Goal: Information Seeking & Learning: Learn about a topic

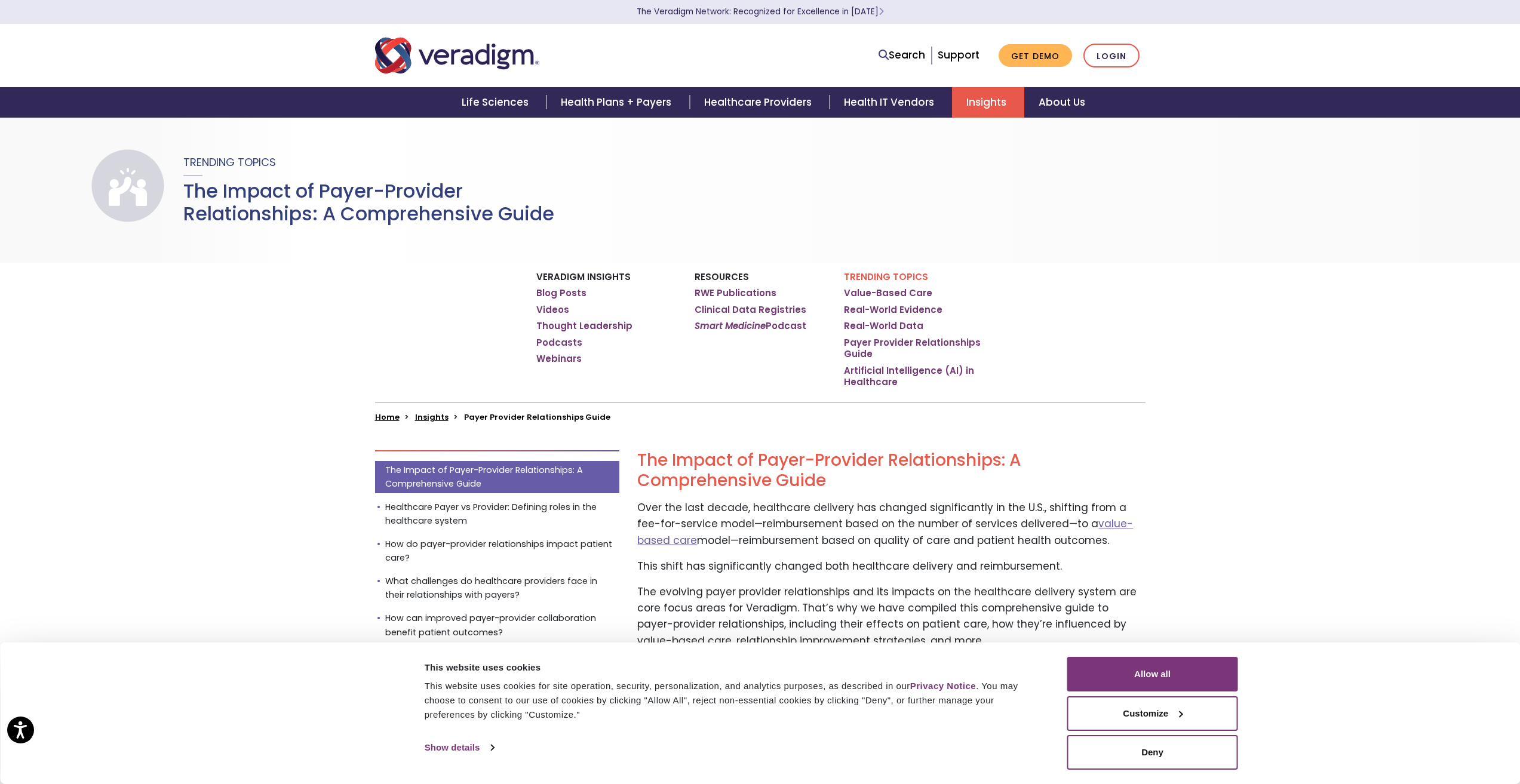
scroll to position [119, 0]
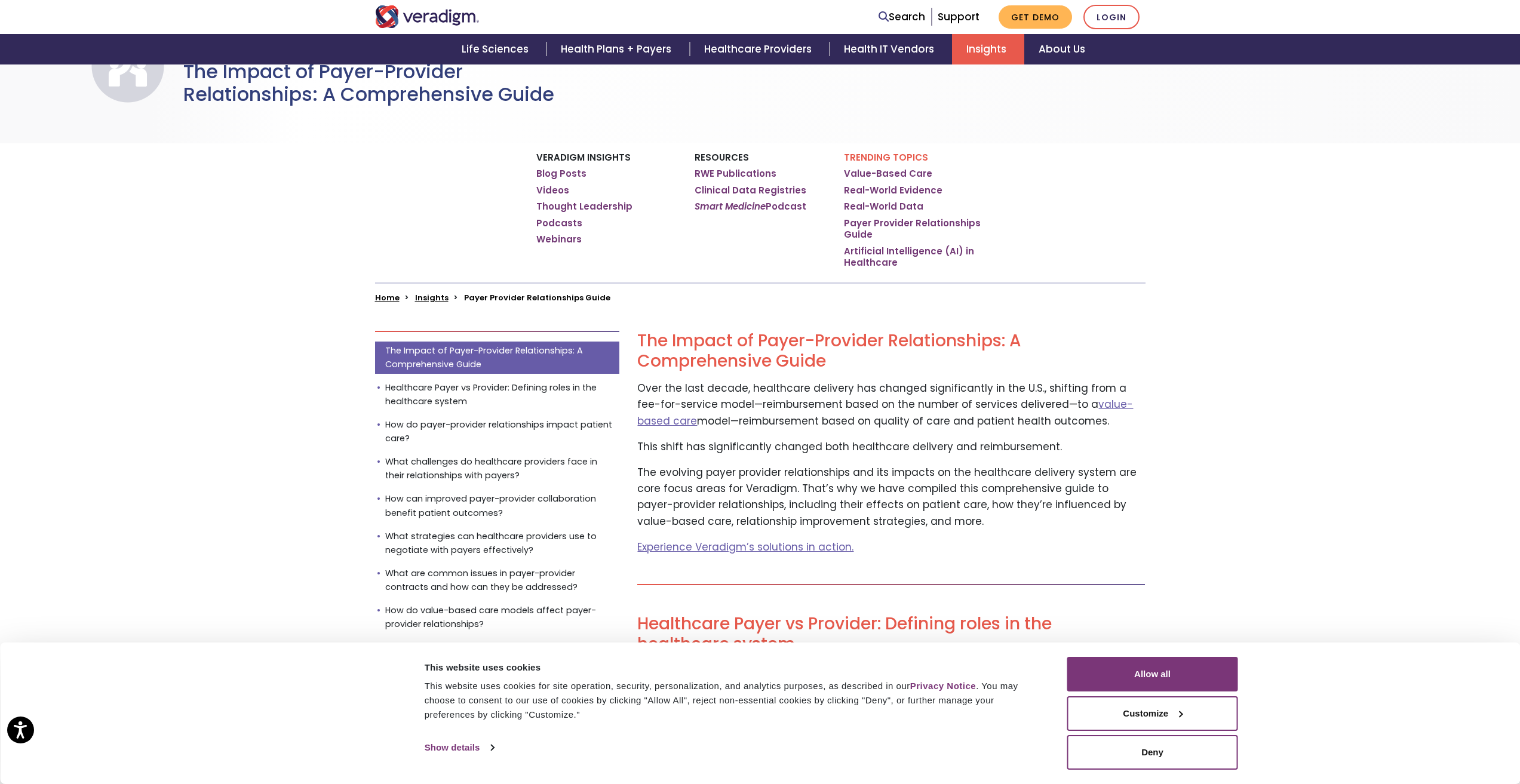
drag, startPoint x: 685, startPoint y: 391, endPoint x: 1073, endPoint y: 420, distance: 389.1
click at [1073, 420] on p "Over the last decade, healthcare delivery has changed significantly in the U.S.…" at bounding box center [891, 405] width 508 height 49
drag, startPoint x: 650, startPoint y: 446, endPoint x: 1030, endPoint y: 448, distance: 380.0
click at [1030, 448] on p "This shift has significantly changed both healthcare delivery and reimbursement." at bounding box center [891, 446] width 508 height 16
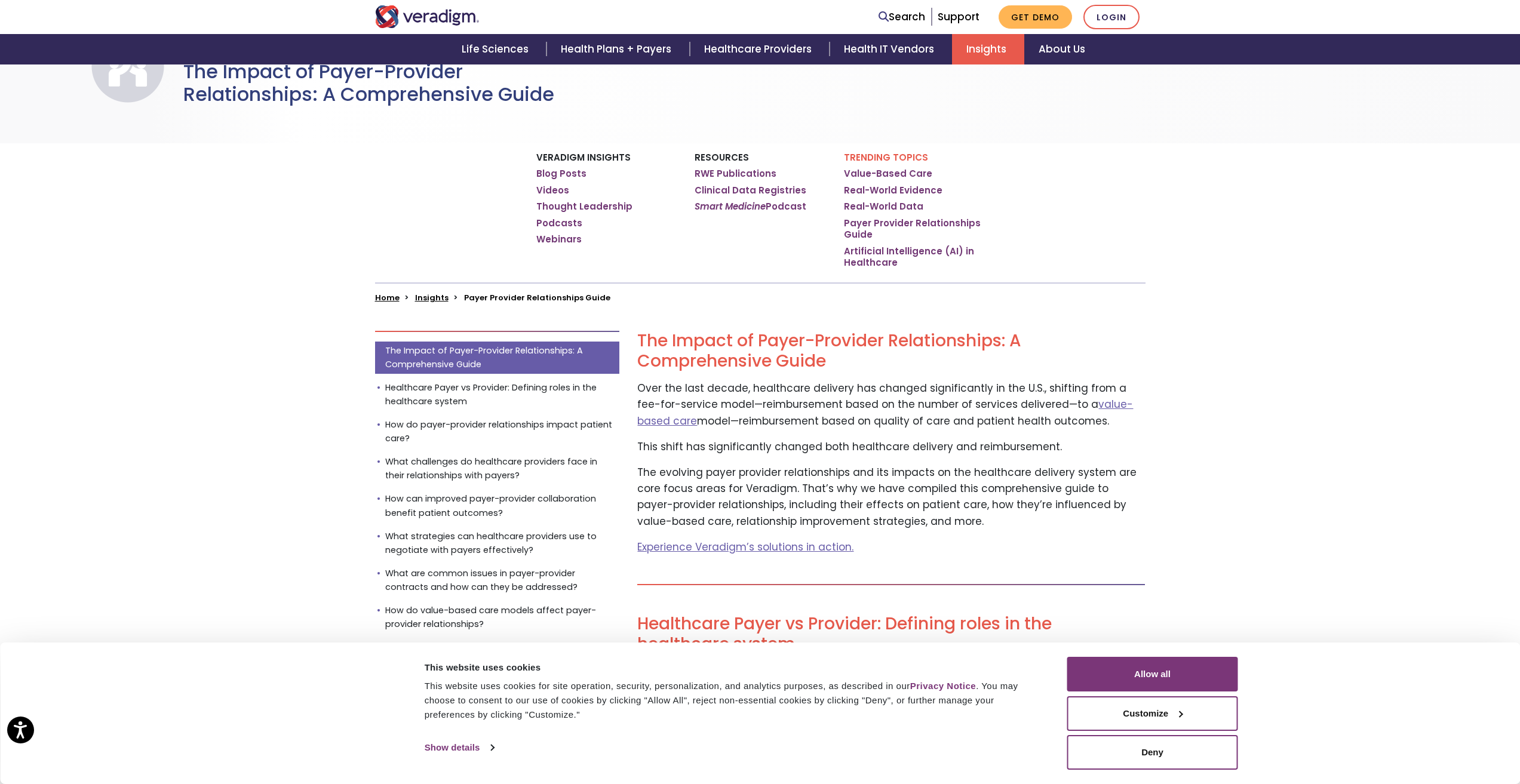
click at [778, 487] on p "The evolving payer provider relationships and its impacts on the healthcare del…" at bounding box center [891, 496] width 508 height 65
drag, startPoint x: 699, startPoint y: 462, endPoint x: 921, endPoint y: 465, distance: 222.0
click at [826, 513] on p "The evolving payer provider relationships and its impacts on the healthcare del…" at bounding box center [891, 496] width 508 height 65
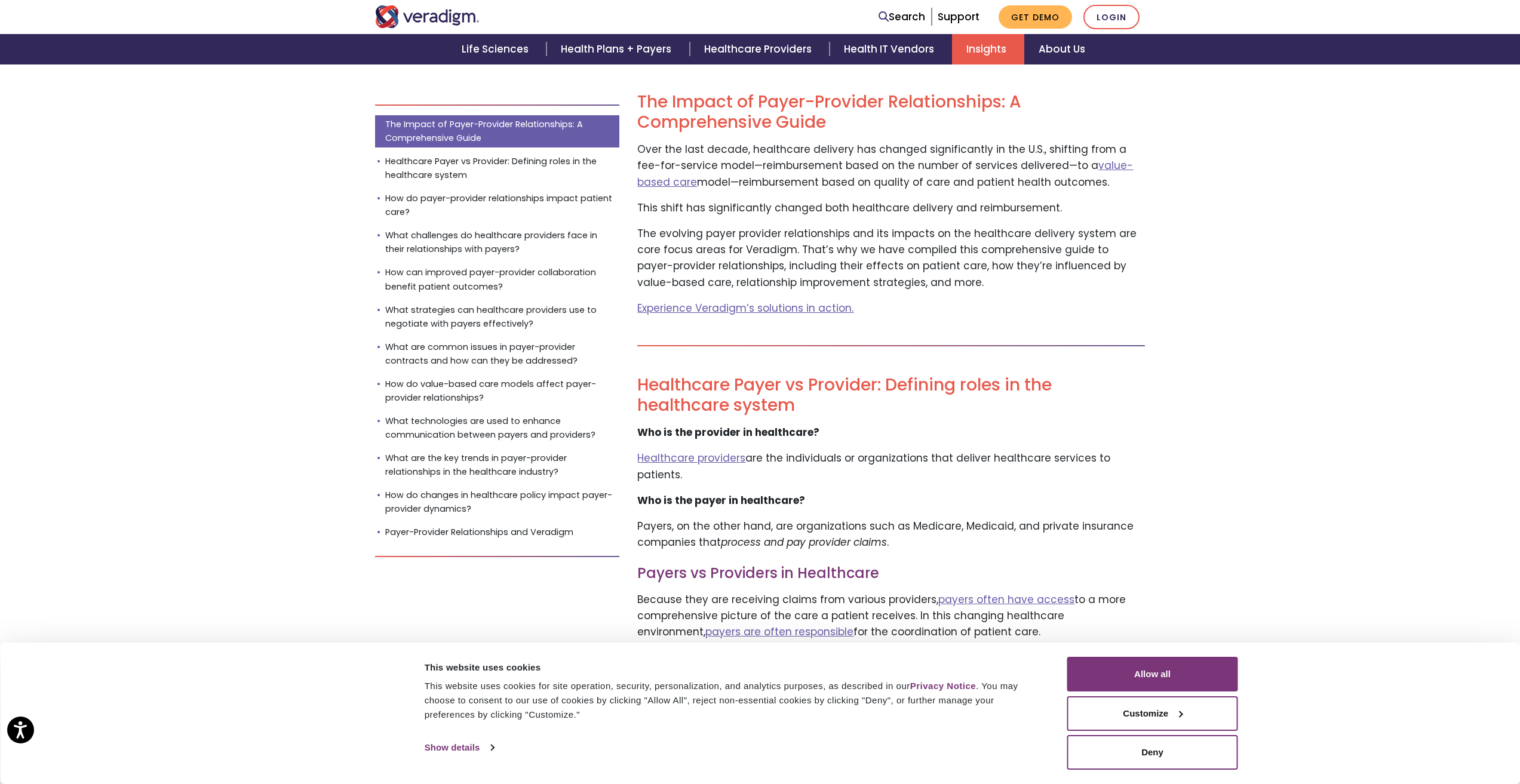
scroll to position [418, 0]
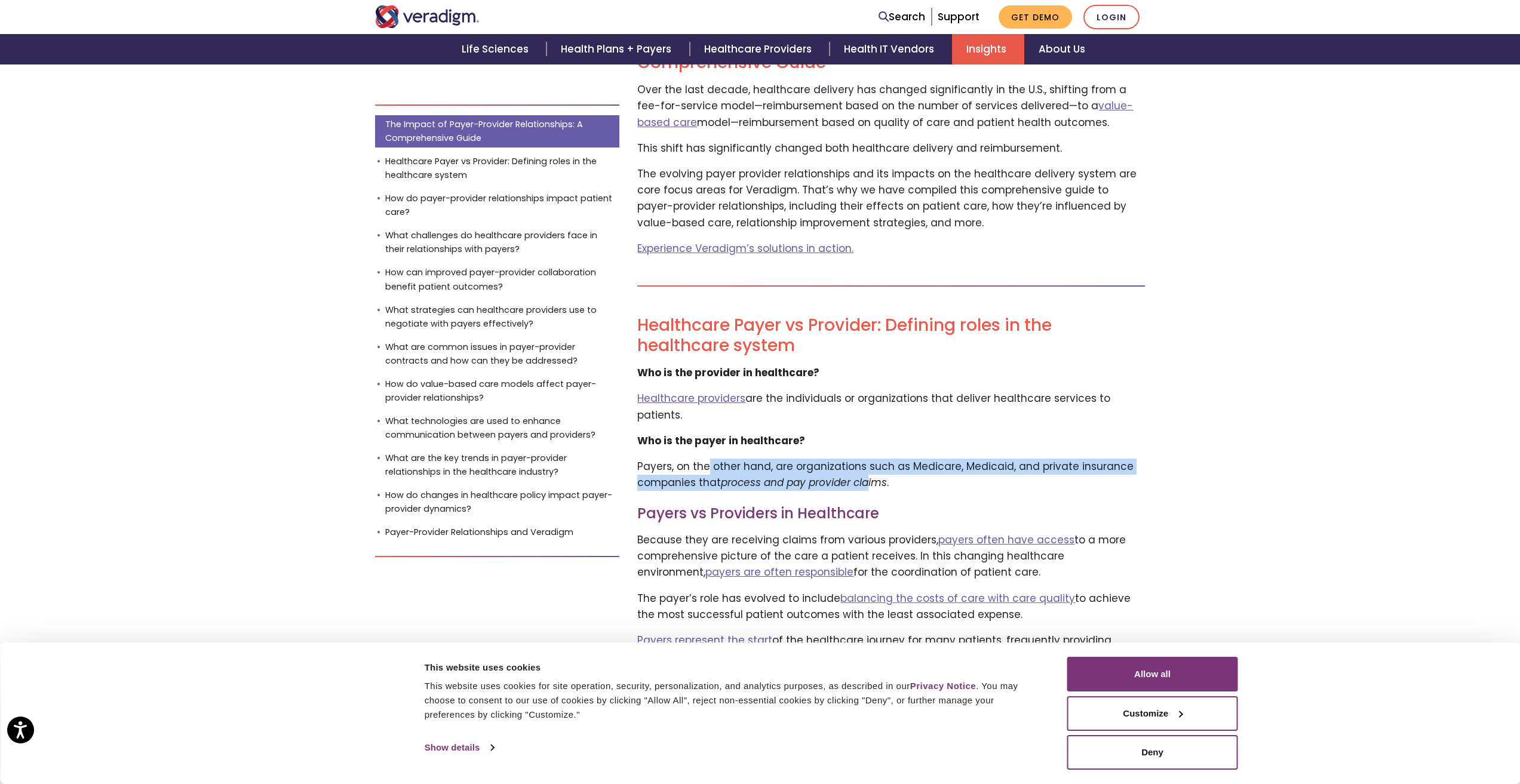
drag, startPoint x: 722, startPoint y: 460, endPoint x: 868, endPoint y: 470, distance: 146.3
click at [868, 470] on p "Payers, on the other hand, are organizations such as Medicare, Medicaid, and pr…" at bounding box center [891, 474] width 508 height 32
click at [868, 476] on em "process and pay provider claims" at bounding box center [804, 483] width 166 height 15
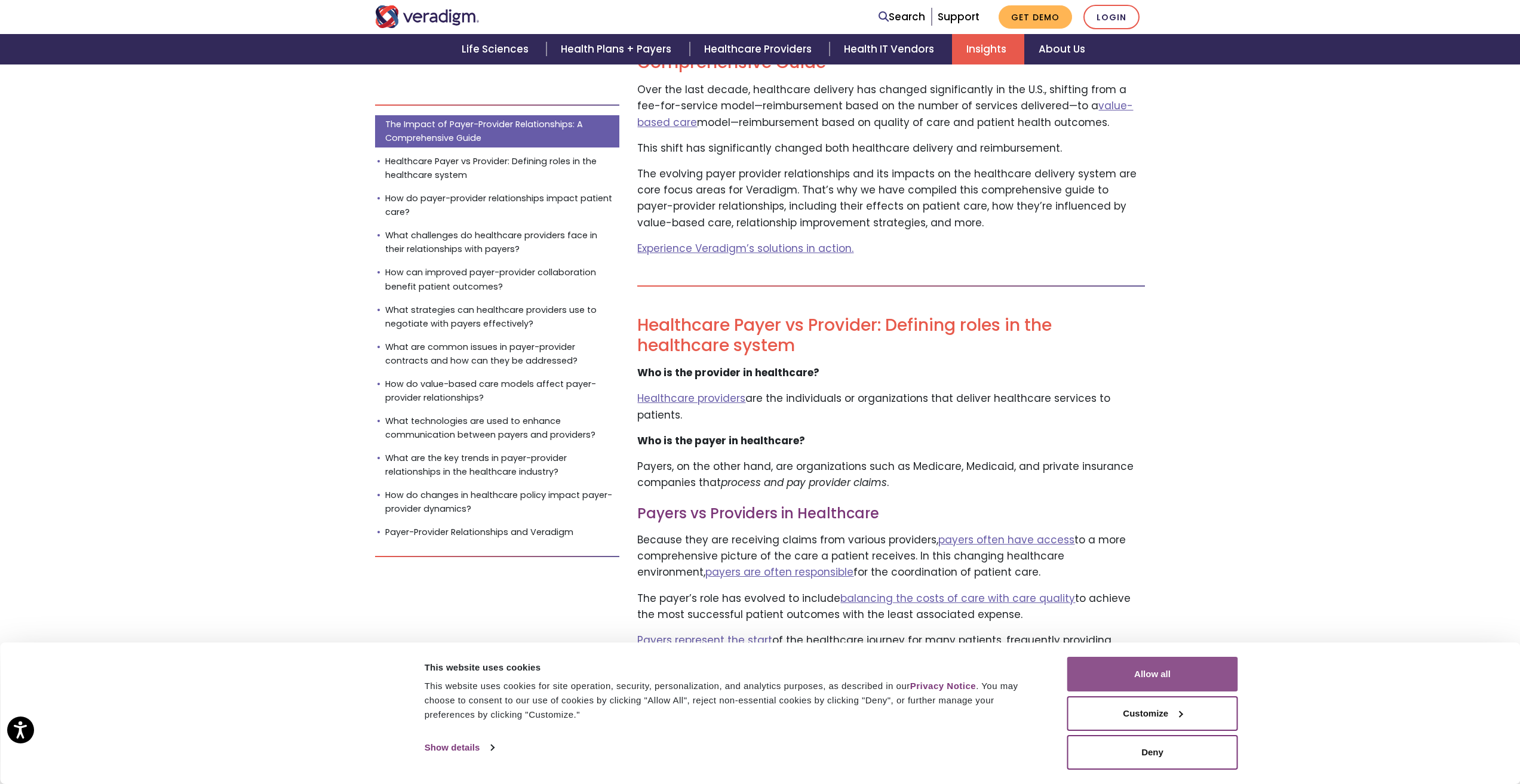
click at [1171, 657] on button "Allow all" at bounding box center [1153, 674] width 171 height 35
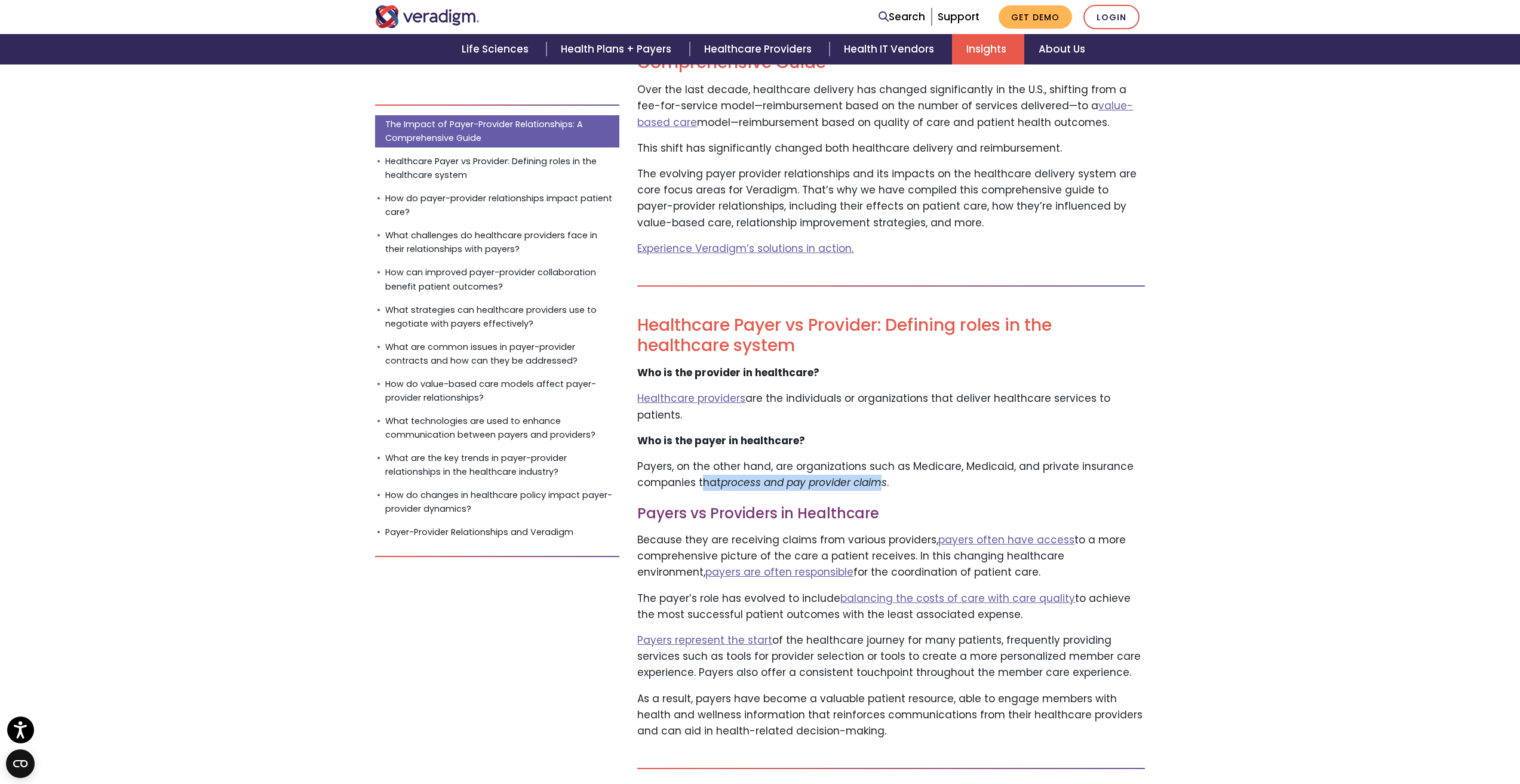
drag, startPoint x: 816, startPoint y: 477, endPoint x: 884, endPoint y: 468, distance: 68.6
click at [884, 468] on p "Payers, on the other hand, are organizations such as Medicare, Medicaid, and pr…" at bounding box center [891, 474] width 508 height 32
click at [881, 476] on em "process and pay provider claims" at bounding box center [804, 483] width 166 height 15
drag, startPoint x: 708, startPoint y: 522, endPoint x: 1034, endPoint y: 553, distance: 327.5
click at [1034, 551] on p "Because they are receiving claims from various providers,  payers often have ac…" at bounding box center [891, 556] width 508 height 49
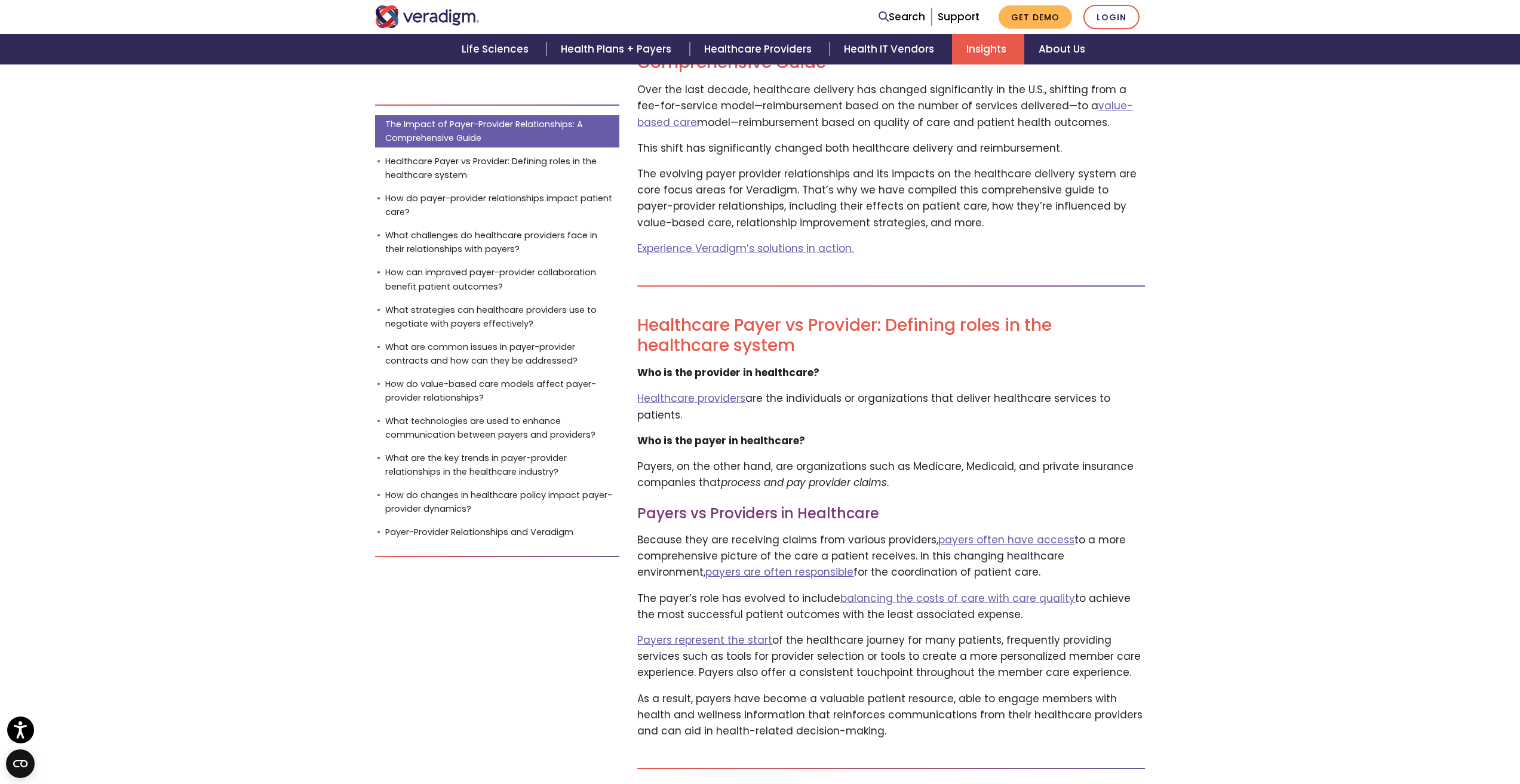
click at [1034, 560] on p "Because they are receiving claims from various providers,  payers often have ac…" at bounding box center [891, 556] width 508 height 49
click at [777, 591] on p "The payer’s role has evolved to include  balancing the costs of care with care …" at bounding box center [891, 606] width 508 height 32
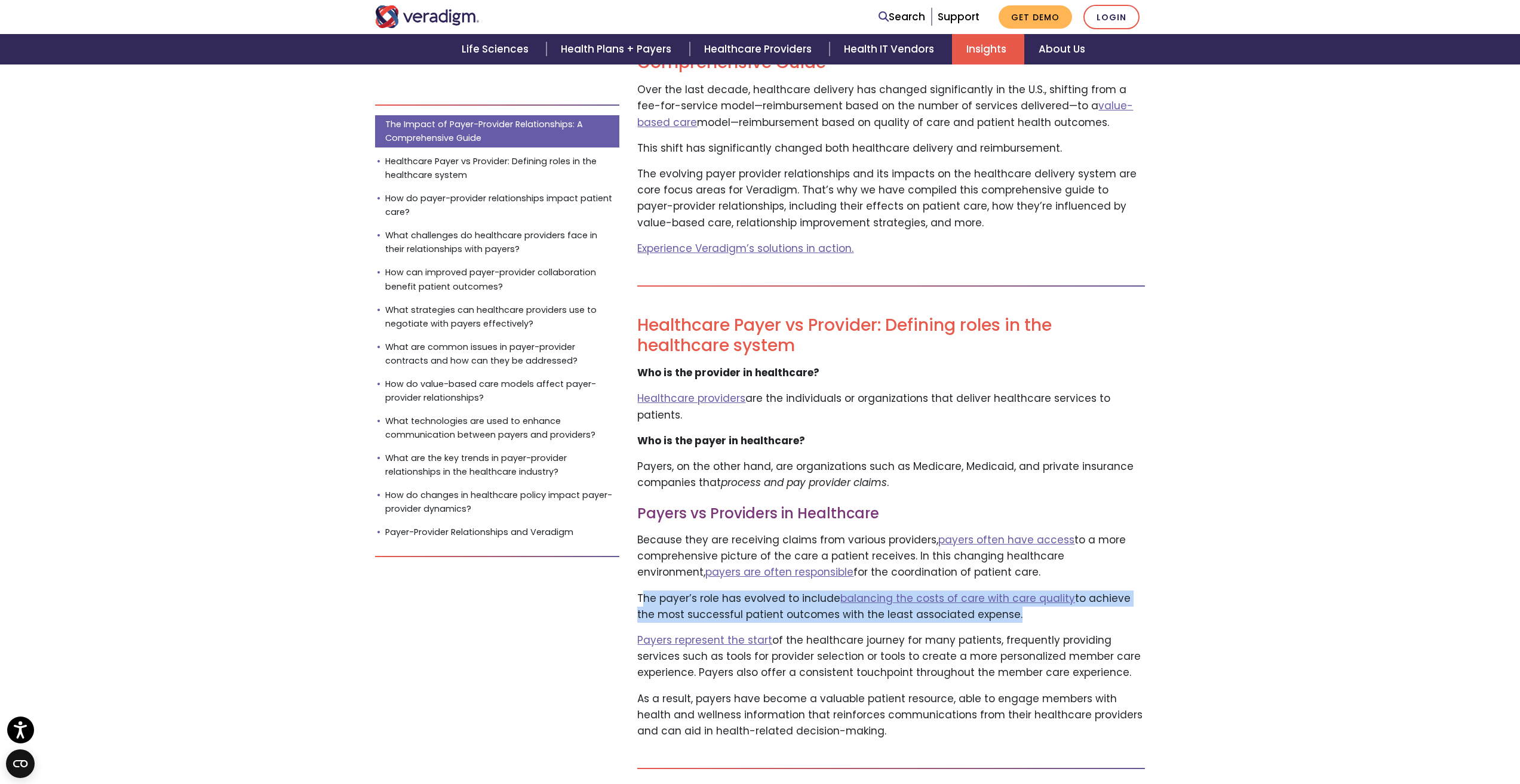
click at [777, 591] on p "The payer’s role has evolved to include  balancing the costs of care with care …" at bounding box center [891, 606] width 508 height 32
click at [775, 591] on p "The payer’s role has evolved to include  balancing the costs of care with care …" at bounding box center [891, 606] width 508 height 32
drag, startPoint x: 716, startPoint y: 586, endPoint x: 1122, endPoint y: 594, distance: 406.1
click at [1126, 593] on p "The payer’s role has evolved to include  balancing the costs of care with care …" at bounding box center [891, 606] width 508 height 32
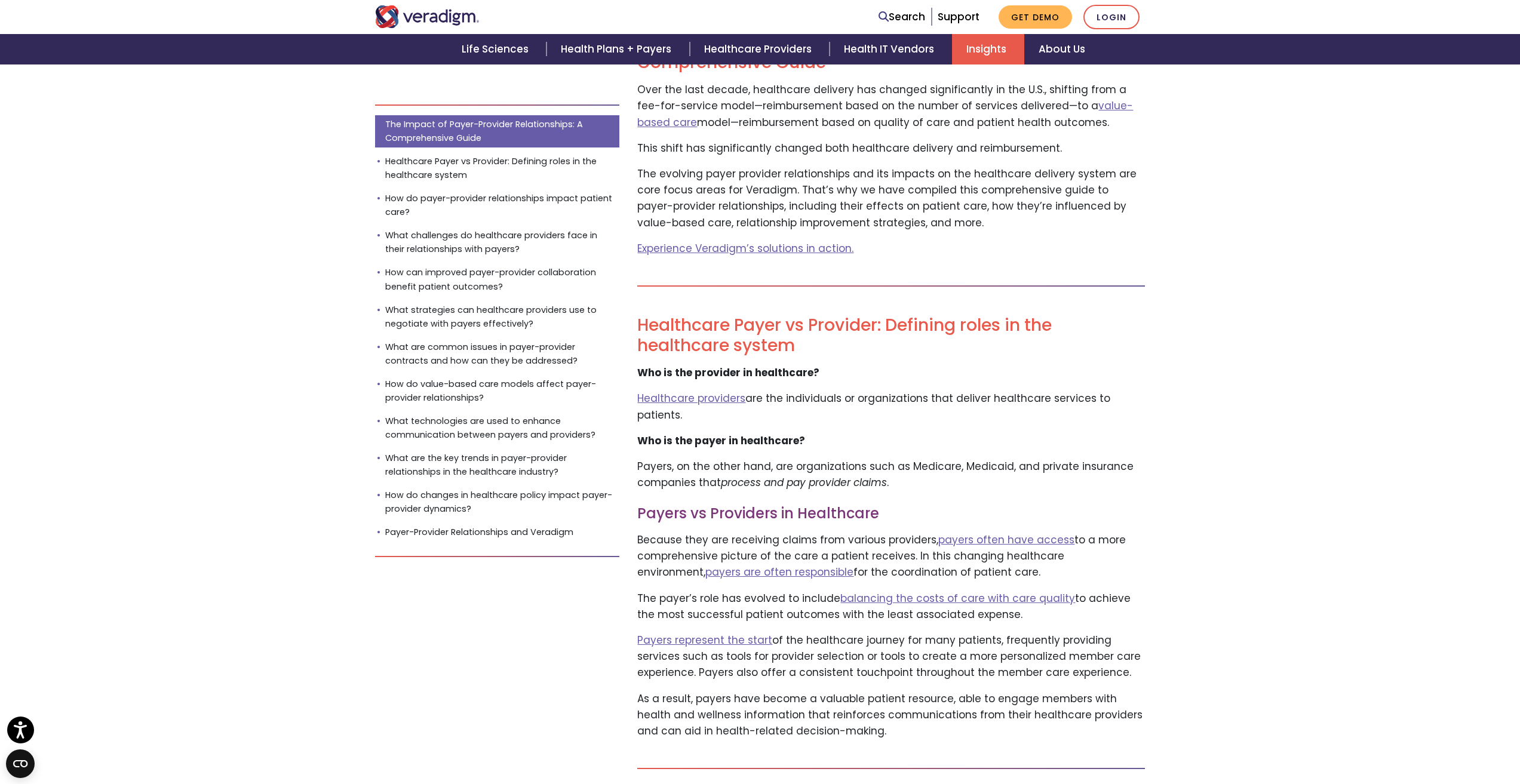
click at [1037, 633] on p "Payers represent the start  of the healthcare journey for many patients, freque…" at bounding box center [891, 657] width 508 height 49
click at [793, 591] on p "The payer’s role has evolved to include  balancing the costs of care with care …" at bounding box center [891, 606] width 508 height 32
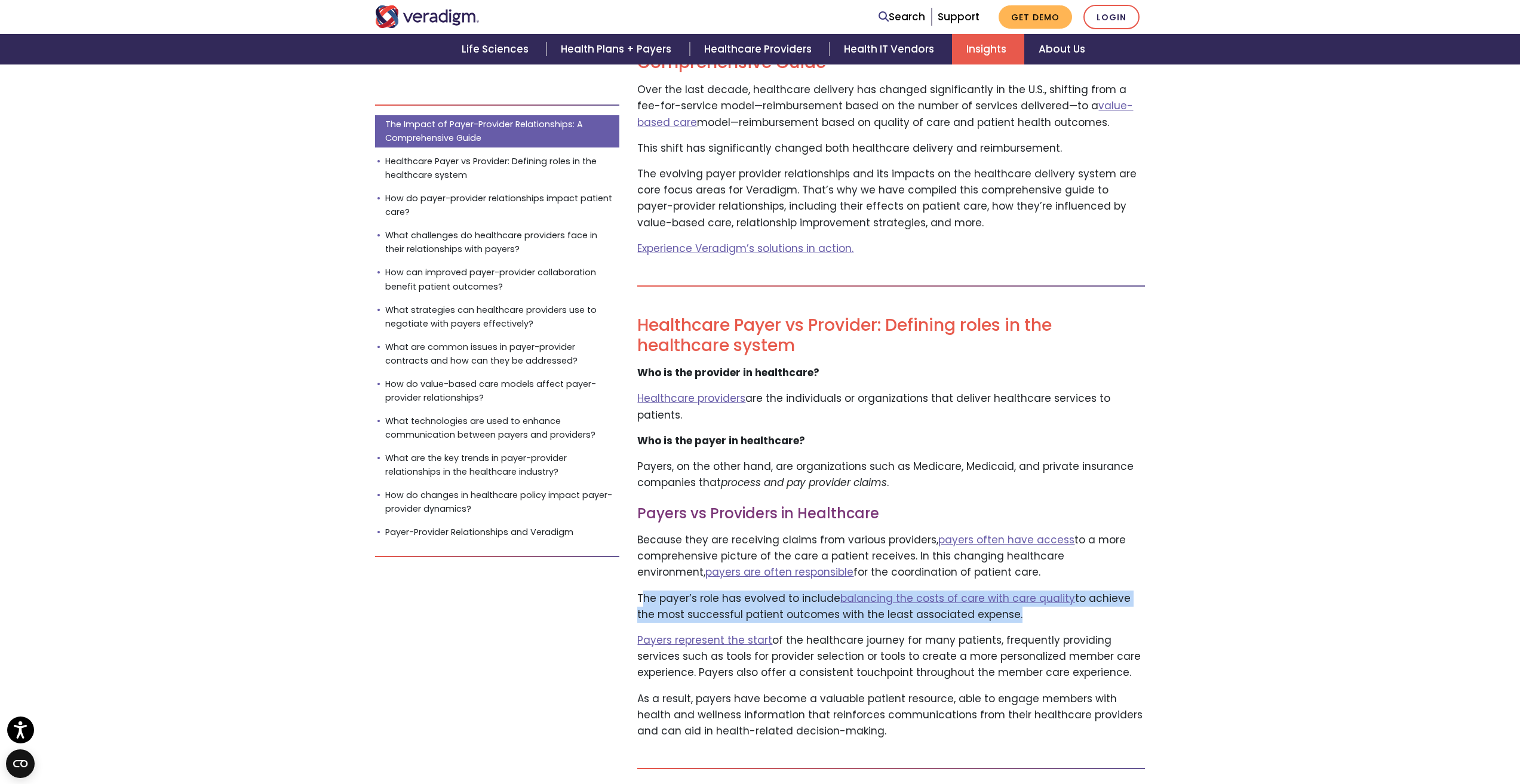
click at [793, 591] on p "The payer’s role has evolved to include  balancing the costs of care with care …" at bounding box center [891, 606] width 508 height 32
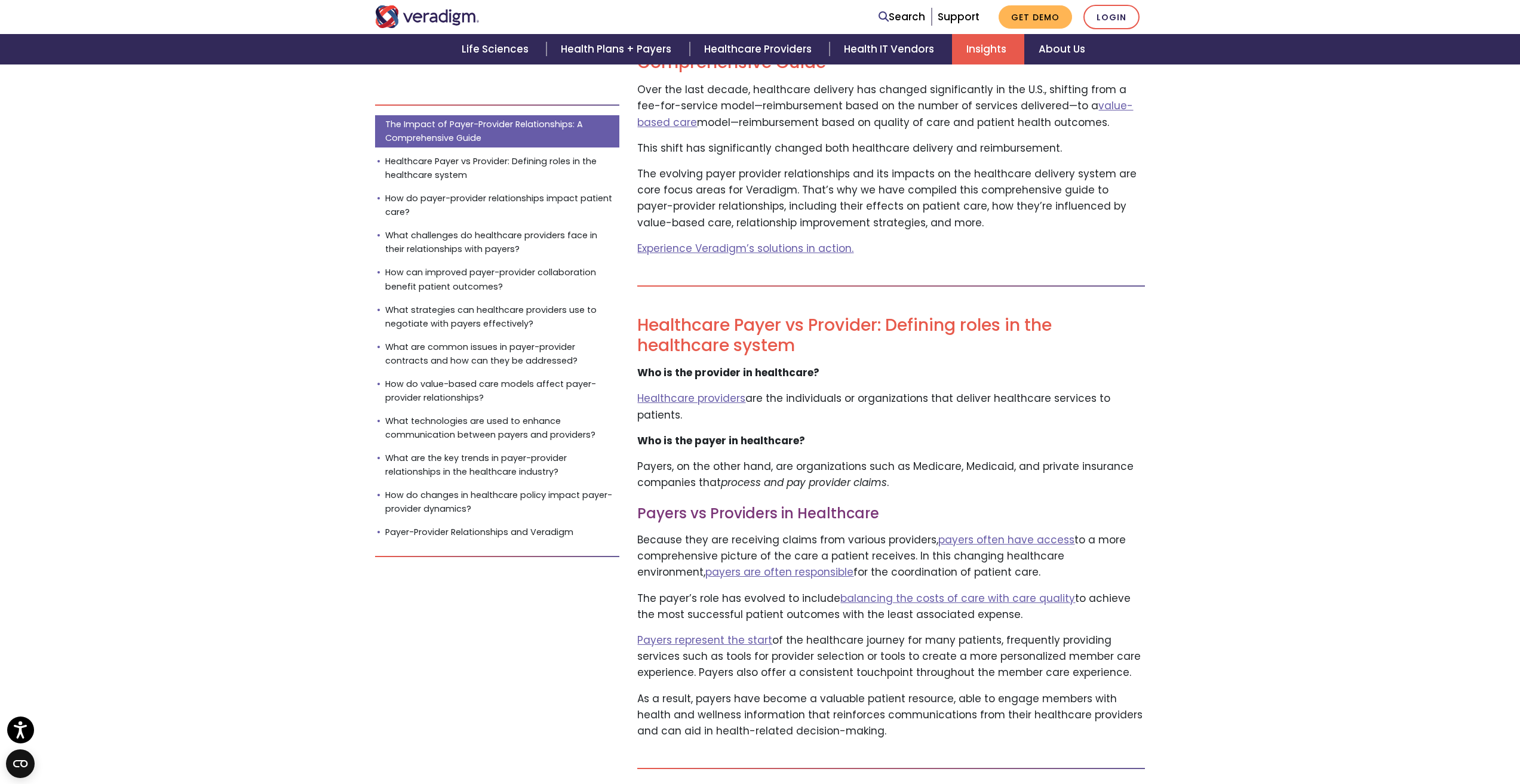
click at [786, 641] on p "Payers represent the start  of the healthcare journey for many patients, freque…" at bounding box center [891, 657] width 508 height 49
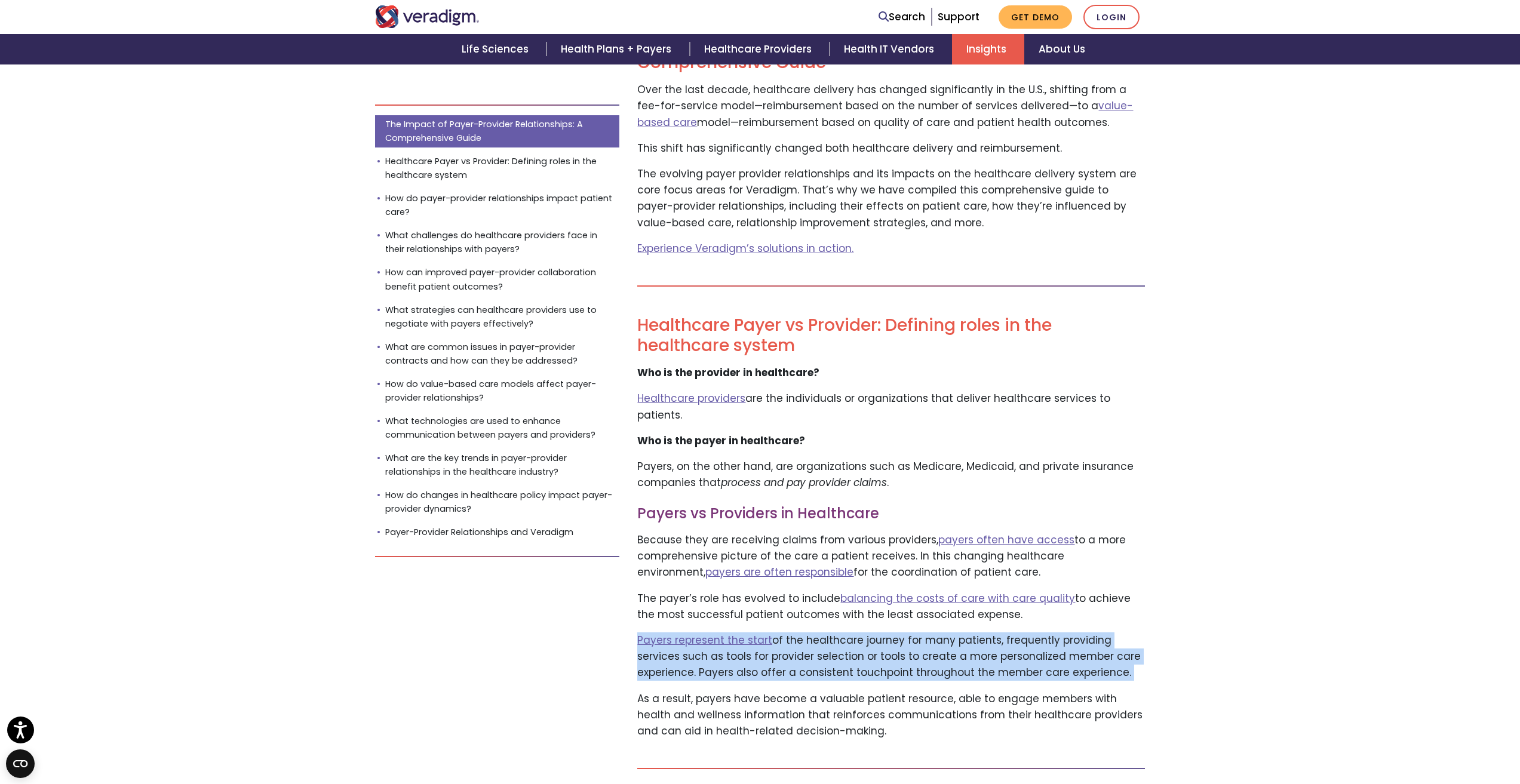
click at [786, 641] on p "Payers represent the start  of the healthcare journey for many patients, freque…" at bounding box center [891, 657] width 508 height 49
click at [785, 662] on p "Payers represent the start  of the healthcare journey for many patients, freque…" at bounding box center [891, 657] width 508 height 49
drag, startPoint x: 610, startPoint y: 623, endPoint x: 897, endPoint y: 650, distance: 288.3
click at [897, 650] on p "Payers represent the start  of the healthcare journey for many patients, freque…" at bounding box center [891, 657] width 508 height 49
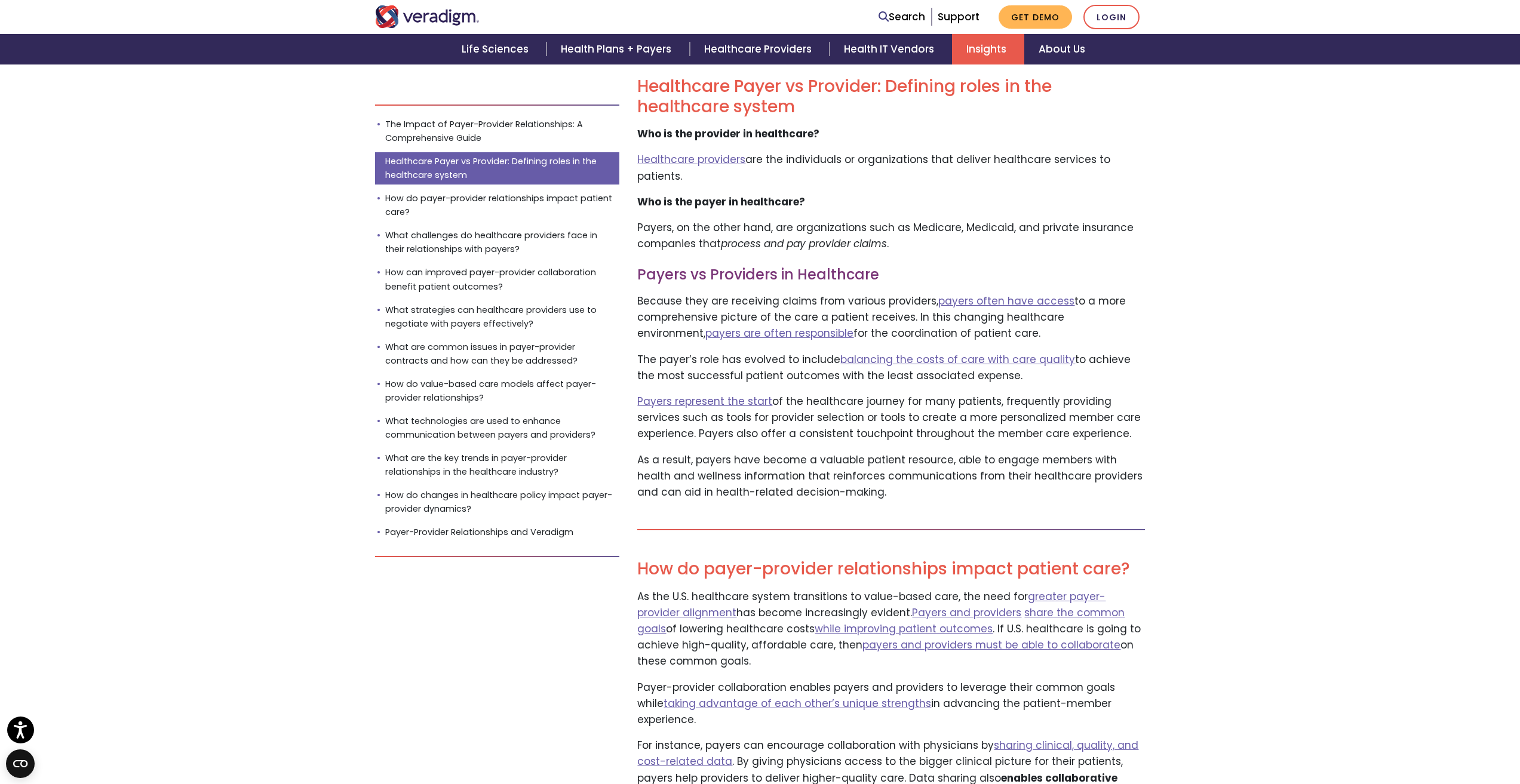
scroll to position [717, 0]
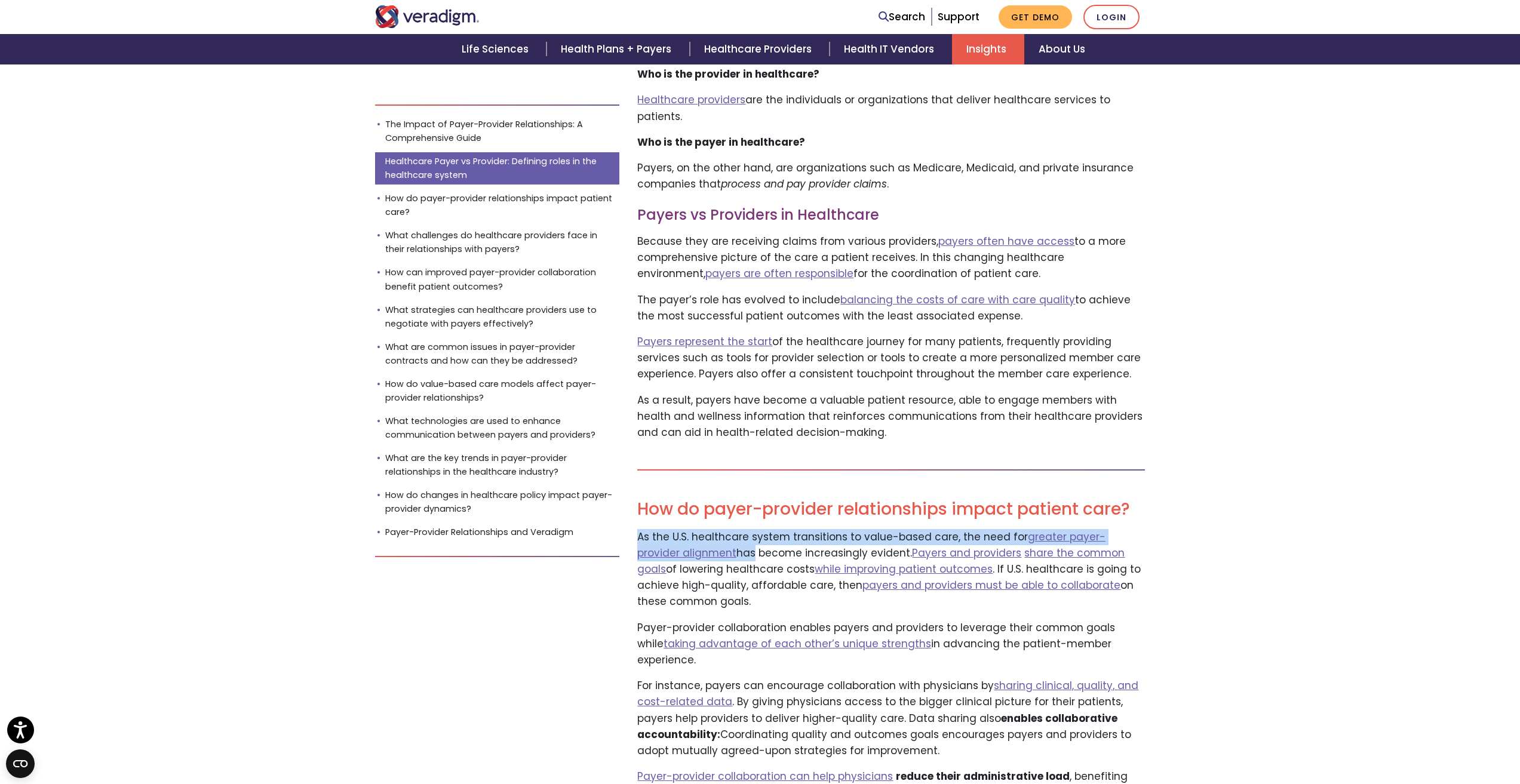
drag, startPoint x: 704, startPoint y: 535, endPoint x: 631, endPoint y: 522, distance: 74.1
drag, startPoint x: 633, startPoint y: 528, endPoint x: 742, endPoint y: 586, distance: 123.5
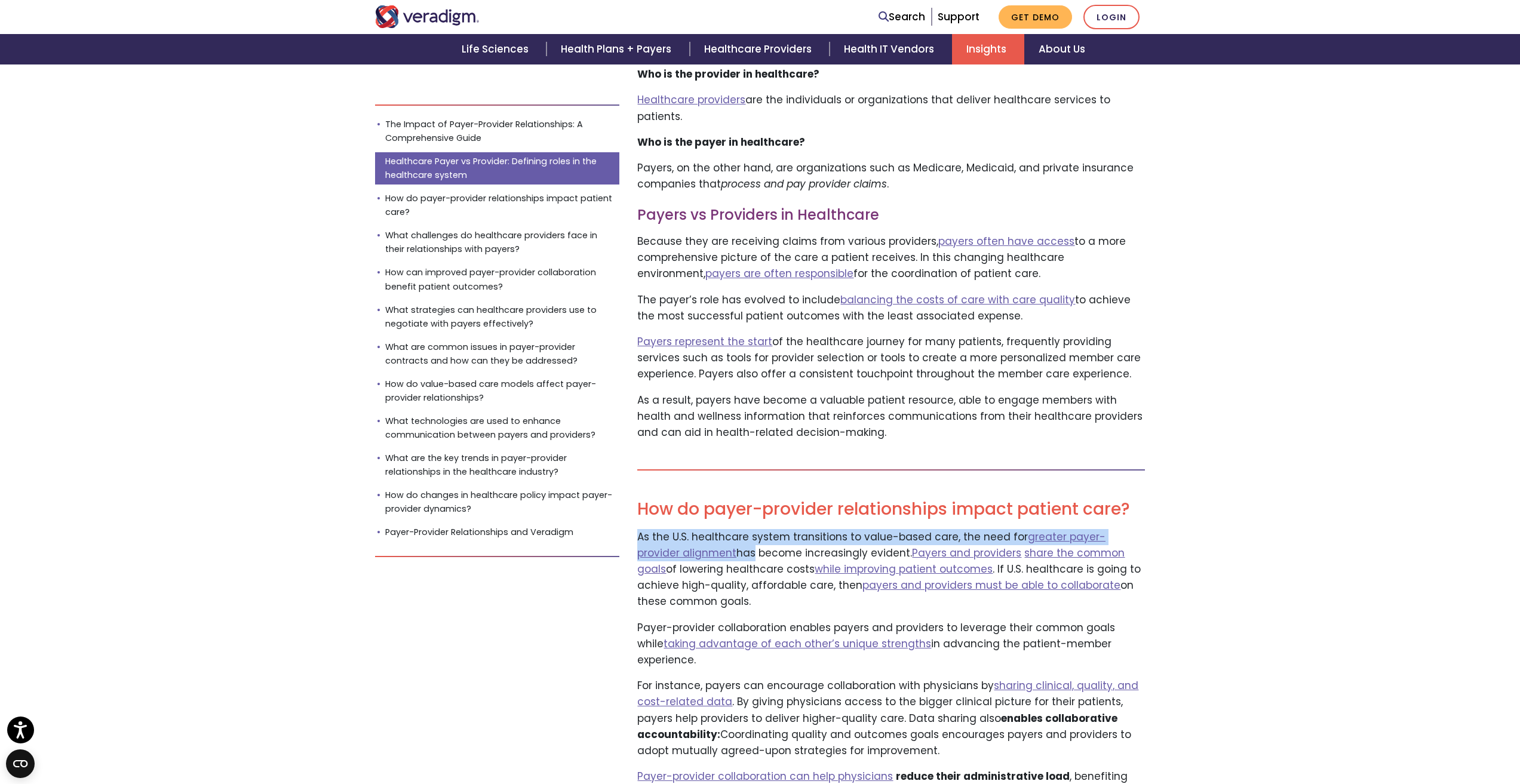
click at [742, 586] on p "As the U.S. healthcare system transitions to value-based care, the need for gre…" at bounding box center [891, 570] width 508 height 81
drag, startPoint x: 742, startPoint y: 586, endPoint x: 767, endPoint y: 580, distance: 25.7
click at [767, 580] on p "As the U.S. healthcare system transitions to value-based care, the need for gre…" at bounding box center [891, 570] width 508 height 81
click at [767, 581] on p "As the U.S. healthcare system transitions to value-based care, the need for gre…" at bounding box center [891, 570] width 508 height 81
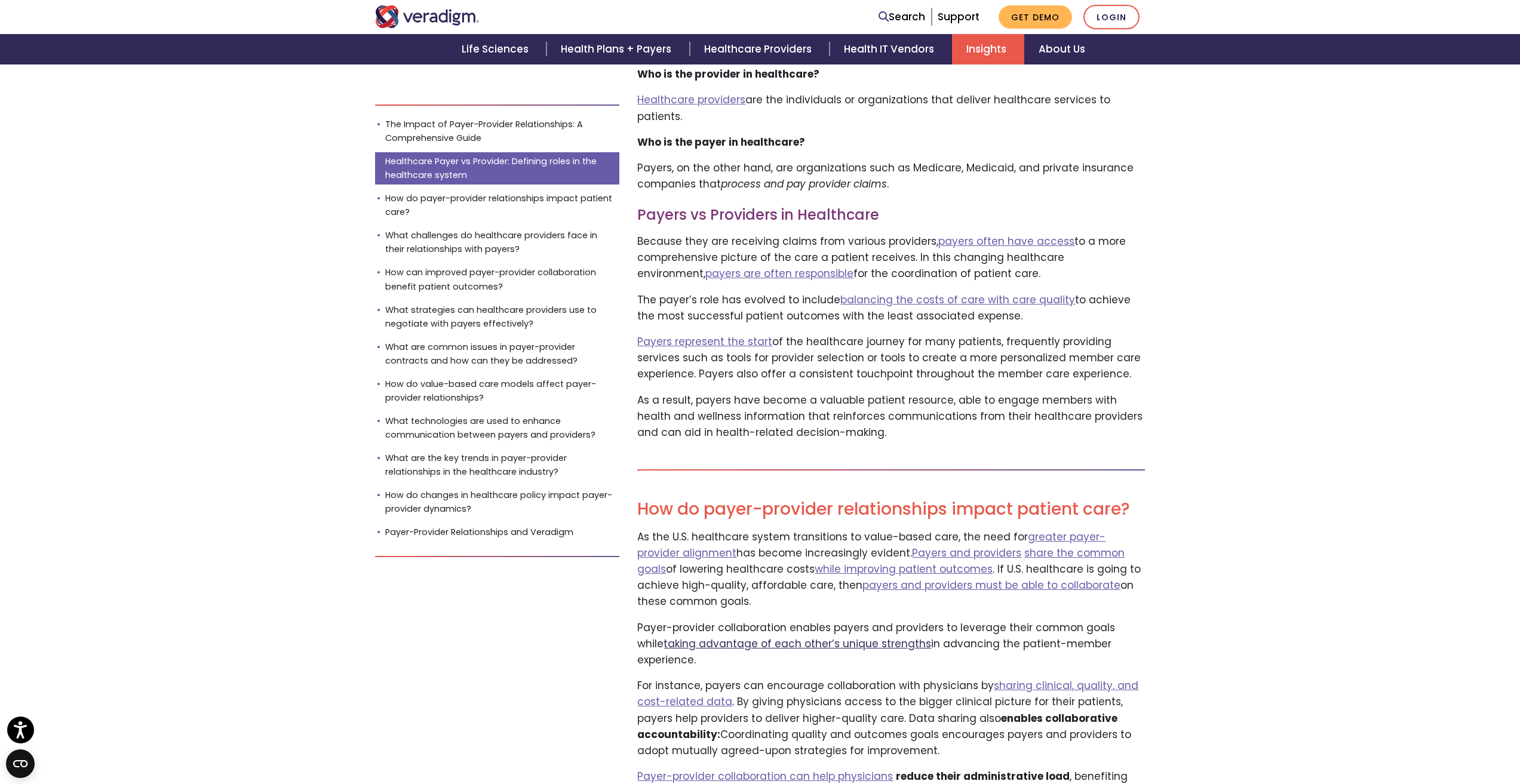
scroll to position [776, 0]
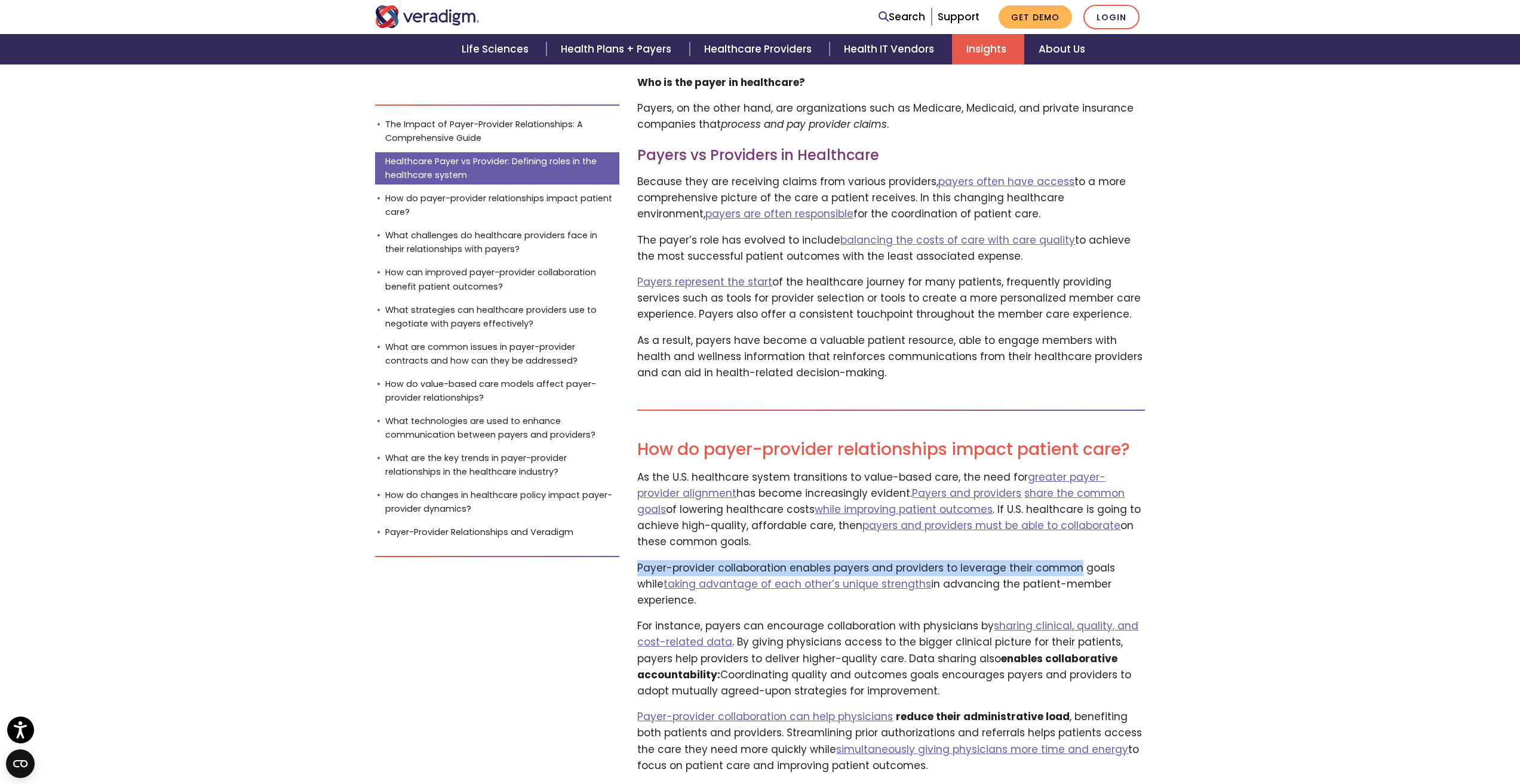
drag, startPoint x: 633, startPoint y: 548, endPoint x: 1073, endPoint y: 542, distance: 440.0
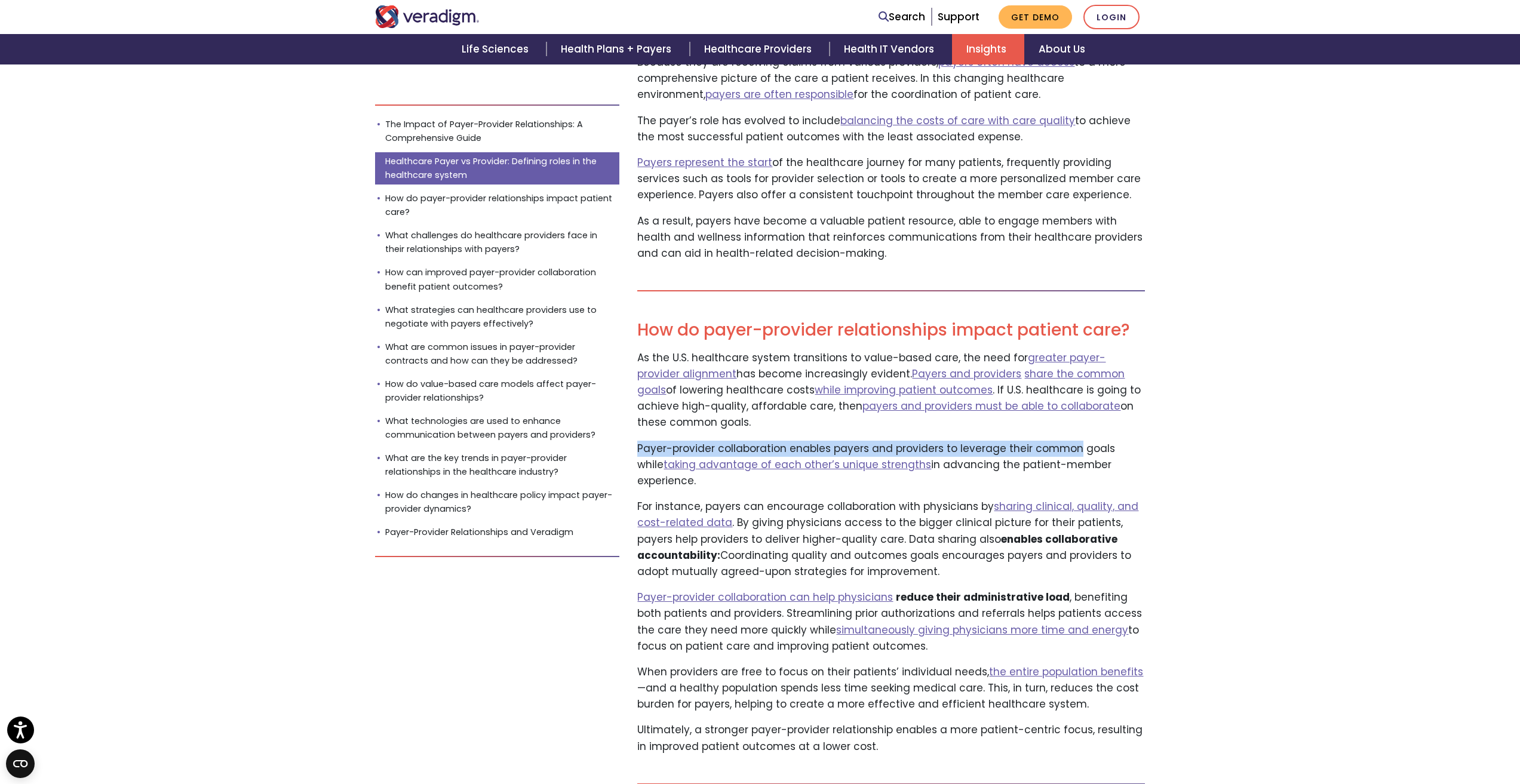
drag, startPoint x: 699, startPoint y: 468, endPoint x: 1179, endPoint y: 614, distance: 501.7
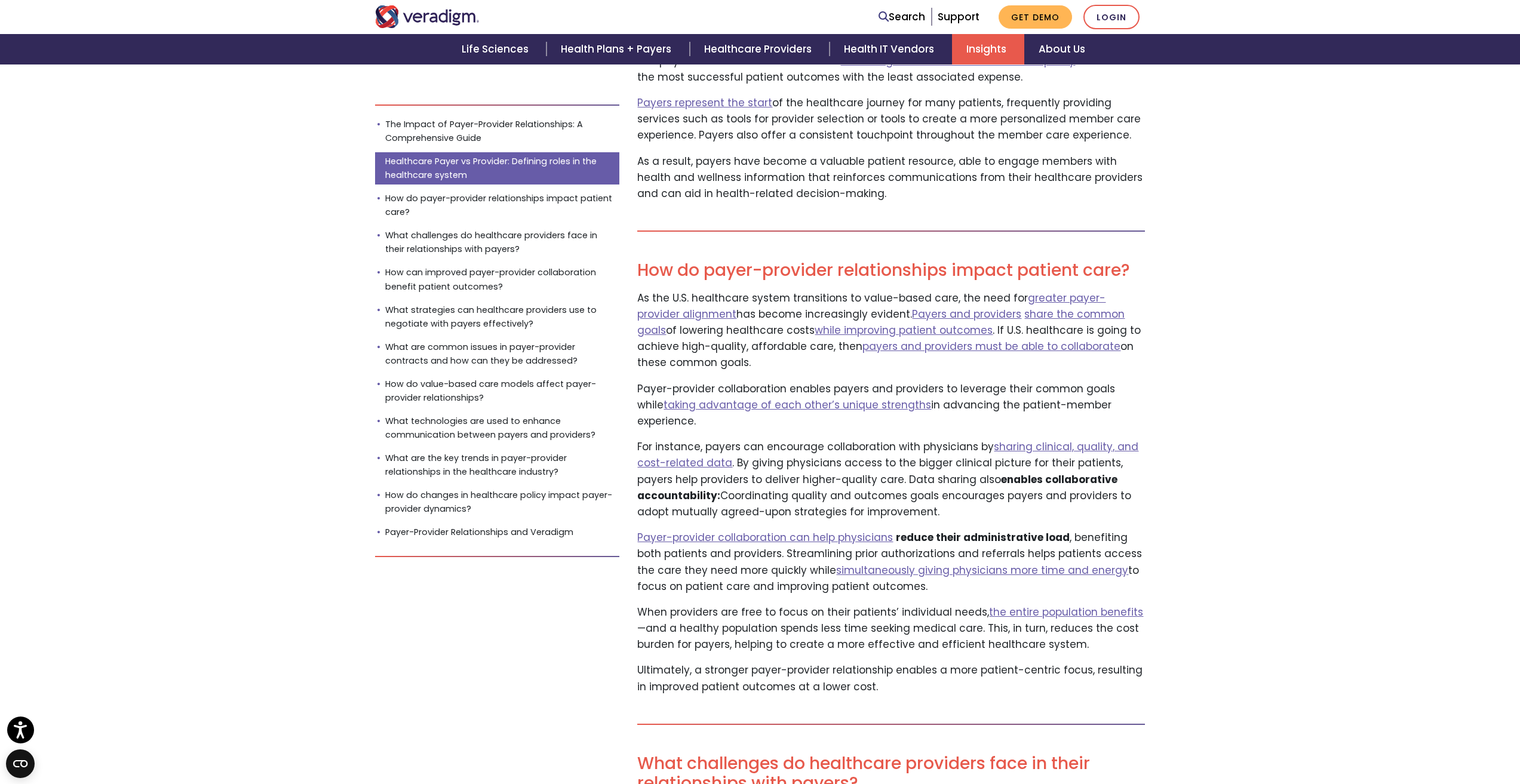
click at [646, 604] on p "When providers are free to focus on their patients’ individual needs, the entir…" at bounding box center [891, 629] width 508 height 49
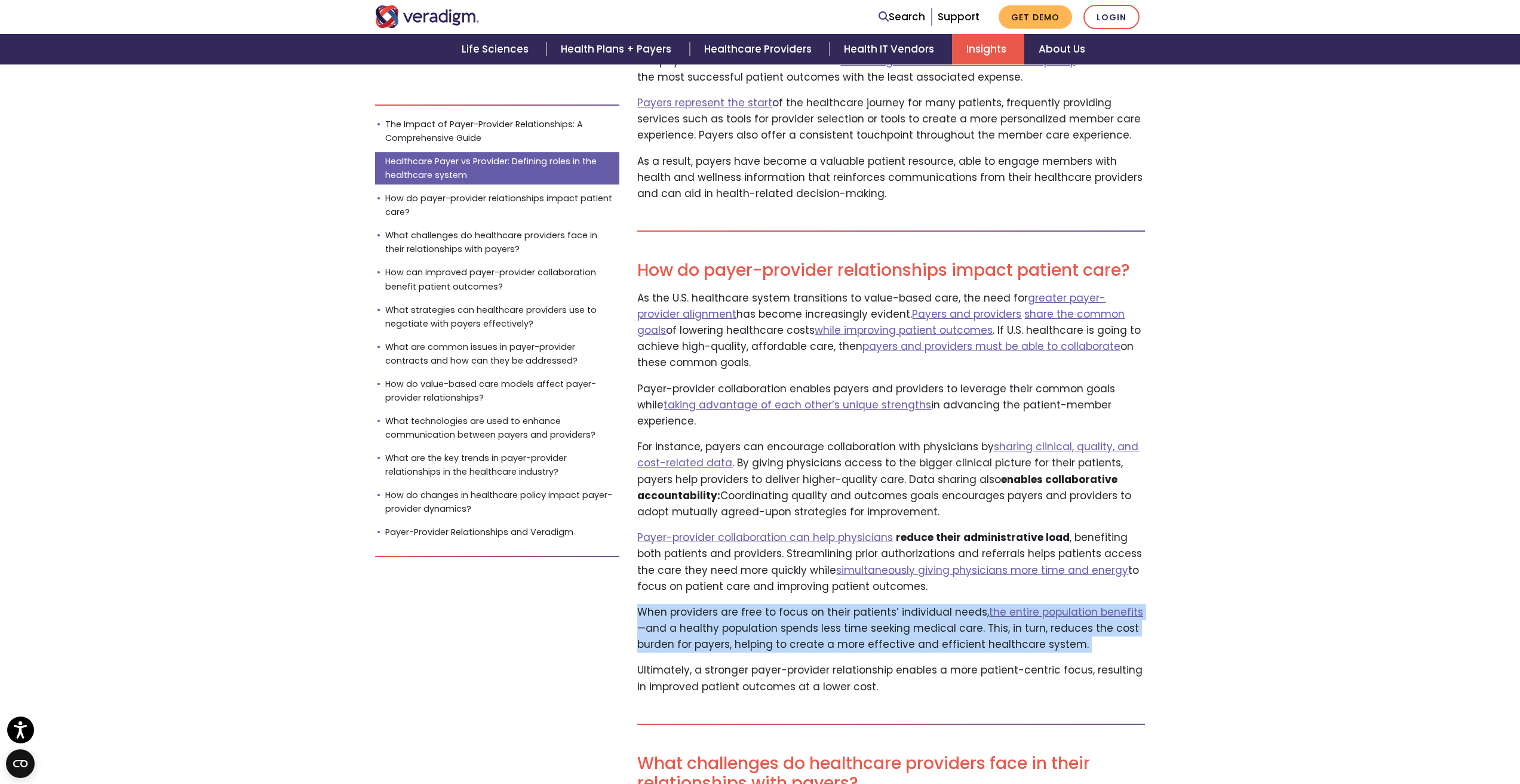
click at [646, 604] on p "When providers are free to focus on their patients’ individual needs, the entir…" at bounding box center [891, 629] width 508 height 49
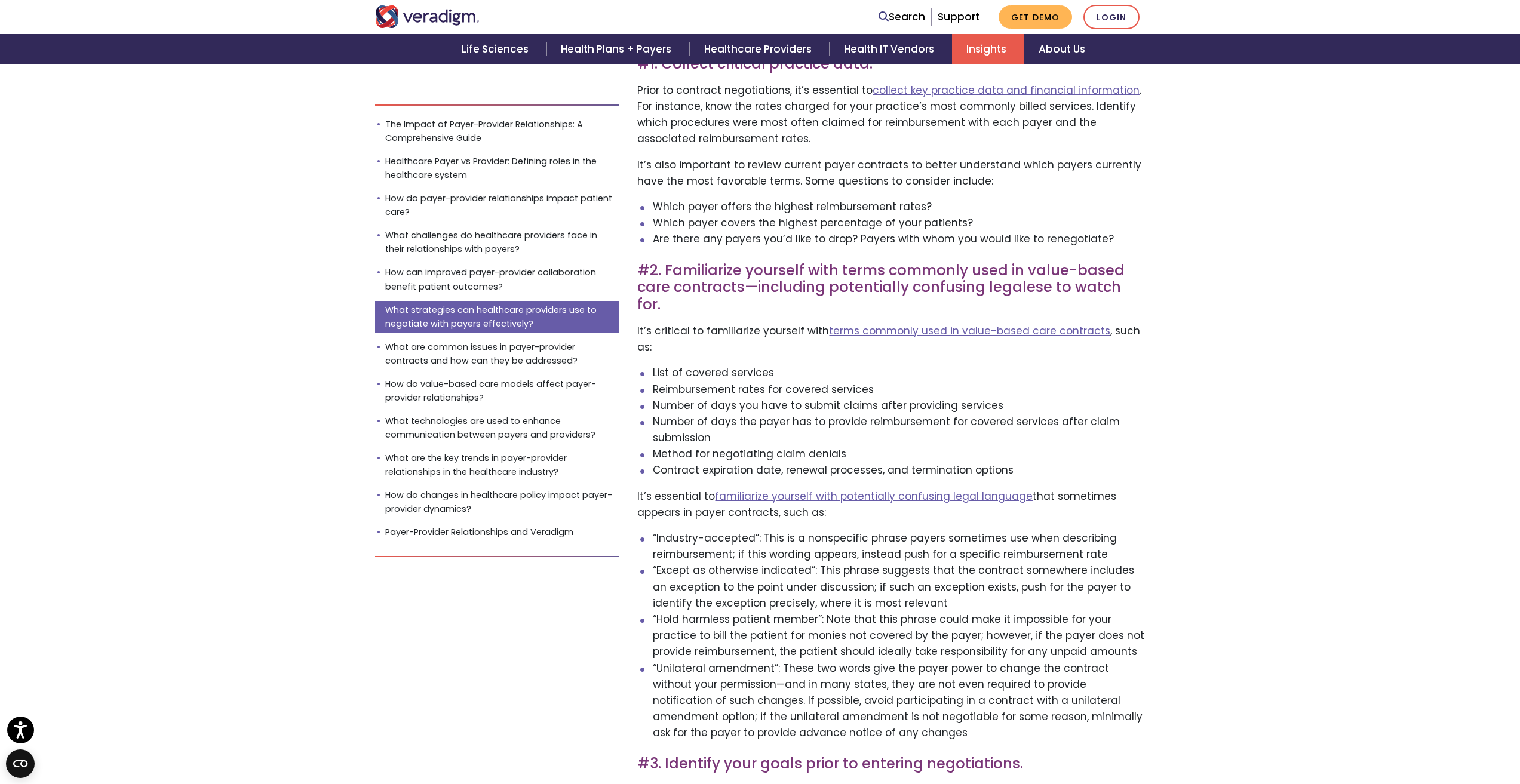
scroll to position [4062, 0]
